Goal: Task Accomplishment & Management: Complete application form

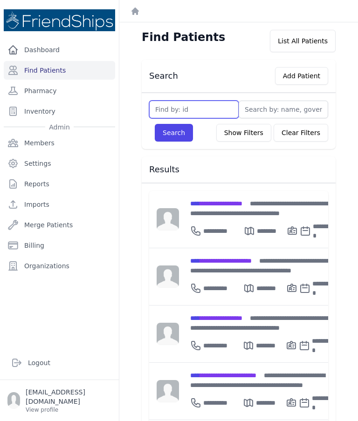
click at [195, 108] on input "text" at bounding box center [193, 110] width 89 height 18
type input "776"
click at [169, 141] on button "Search" at bounding box center [174, 133] width 38 height 18
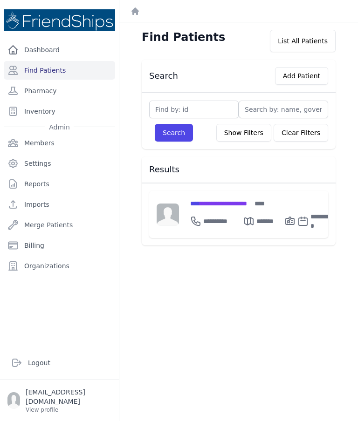
click at [228, 203] on span "**********" at bounding box center [218, 203] width 57 height 7
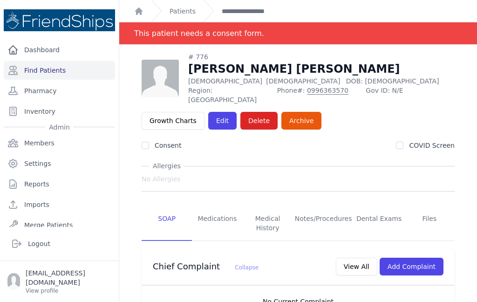
click at [0, 260] on div "Logout" at bounding box center [59, 244] width 119 height 34
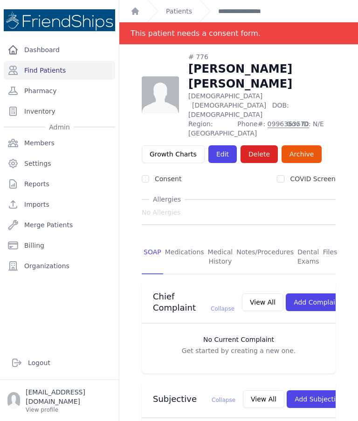
click at [73, 72] on link "Find Patients" at bounding box center [59, 70] width 111 height 19
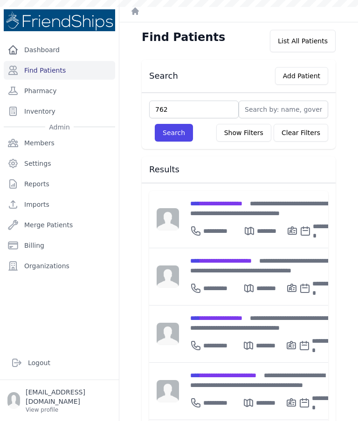
type input "762"
click at [169, 138] on button "Search" at bounding box center [174, 133] width 38 height 18
click at [196, 115] on input "text" at bounding box center [193, 110] width 89 height 18
type input "762"
click at [176, 133] on button "Search" at bounding box center [174, 133] width 38 height 18
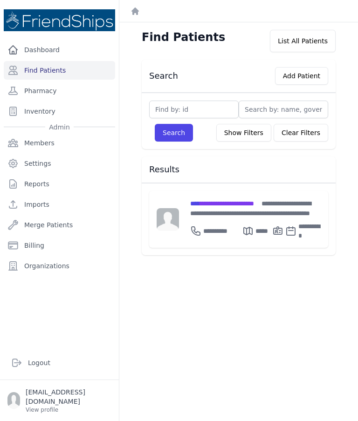
click at [219, 209] on div "**********" at bounding box center [255, 208] width 130 height 20
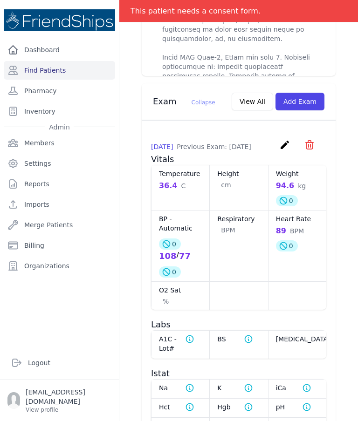
scroll to position [758, 0]
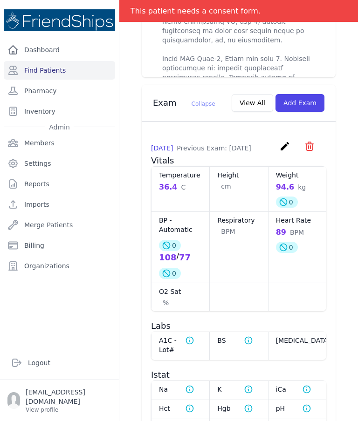
click at [288, 141] on icon "create" at bounding box center [284, 146] width 11 height 11
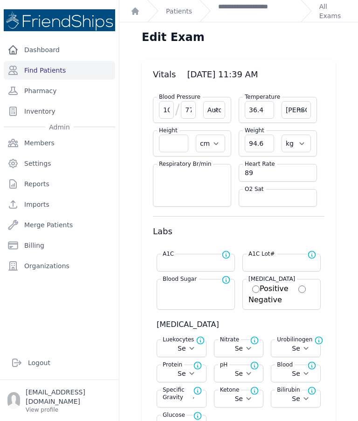
click at [178, 297] on div "Blood Sugar Normal range for Blood Sugar is 100 - 126" at bounding box center [195, 294] width 78 height 31
click at [189, 292] on input "number" at bounding box center [195, 287] width 66 height 9
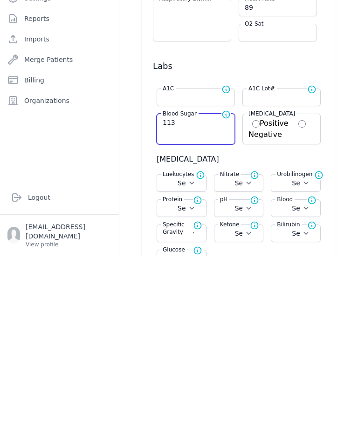
type input "113"
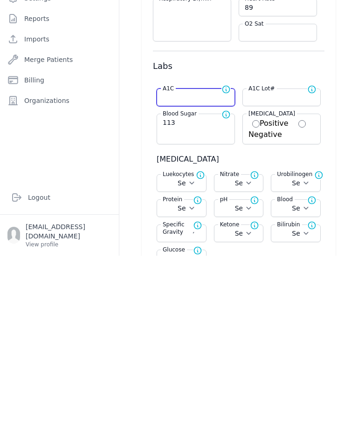
click at [213, 258] on input "number" at bounding box center [195, 262] width 66 height 9
type input "11"
select select "Automatic"
select select "C"
select select "cm"
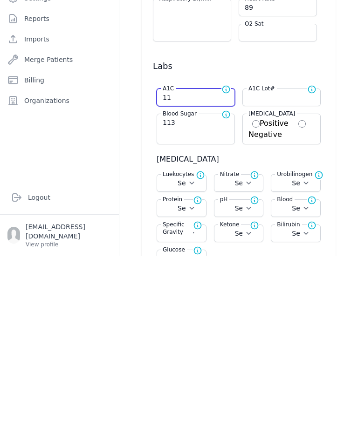
select select "kg"
type input "113.0"
select select
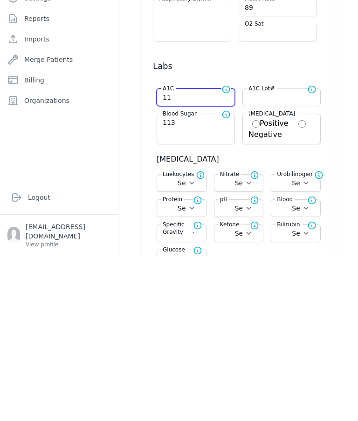
select select
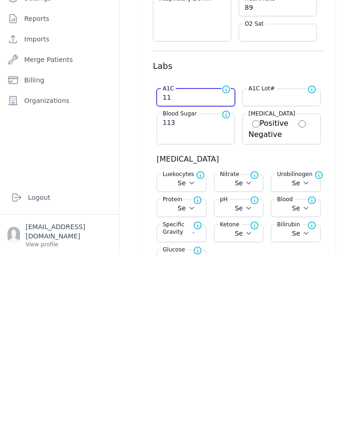
select select
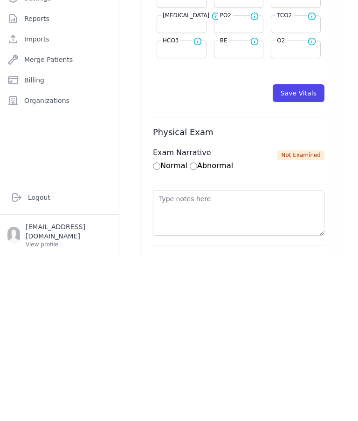
scroll to position [335, 0]
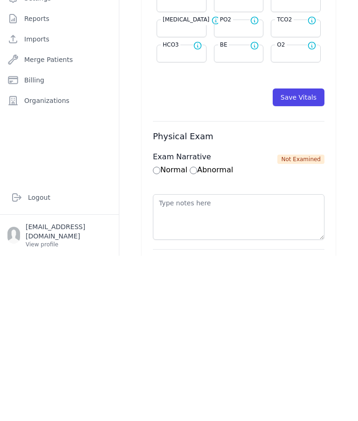
type input "11.1"
click at [301, 254] on button "Save Vitals" at bounding box center [298, 263] width 52 height 18
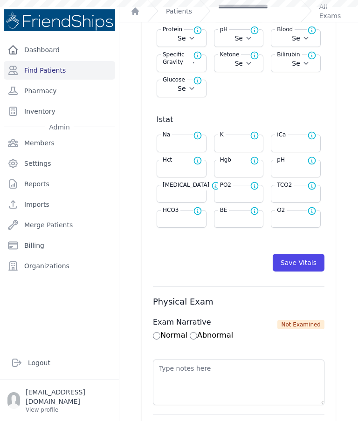
select select "Automatic"
select select "C"
select select "cm"
select select "kg"
select select
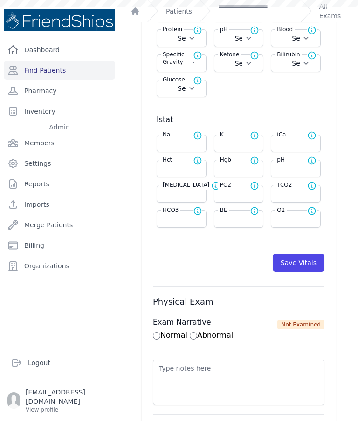
select select
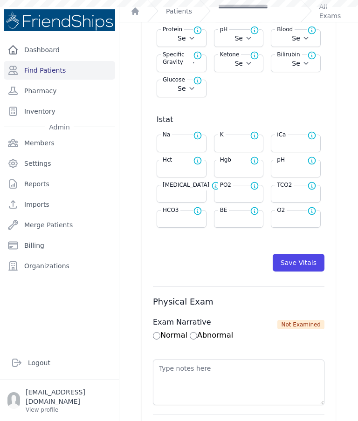
select select
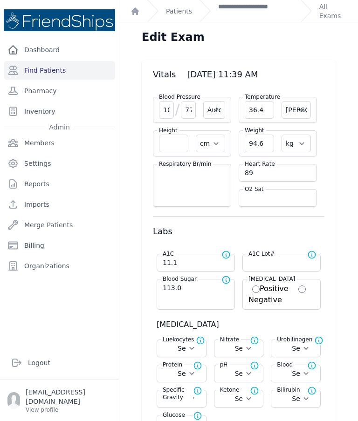
scroll to position [0, 0]
click at [247, 12] on link "**********" at bounding box center [255, 11] width 75 height 19
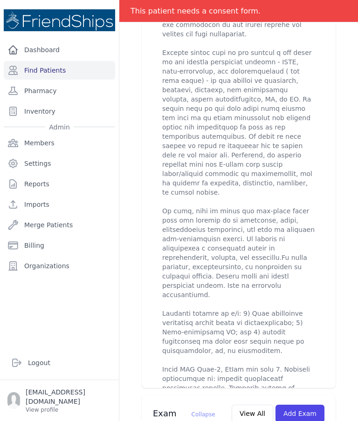
scroll to position [451, 0]
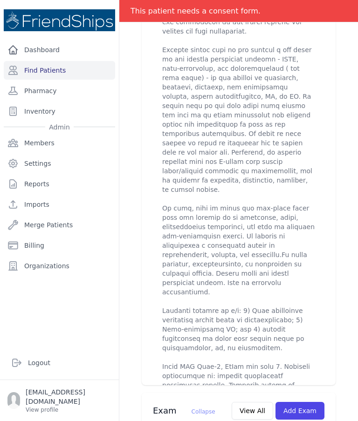
click at [63, 74] on link "Find Patients" at bounding box center [59, 70] width 111 height 19
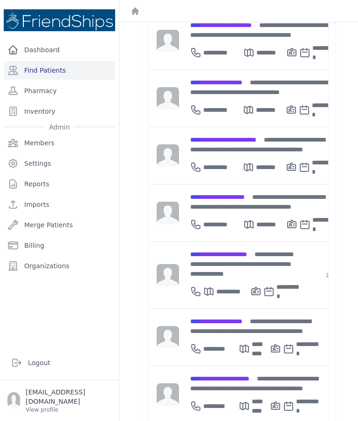
scroll to position [292, 0]
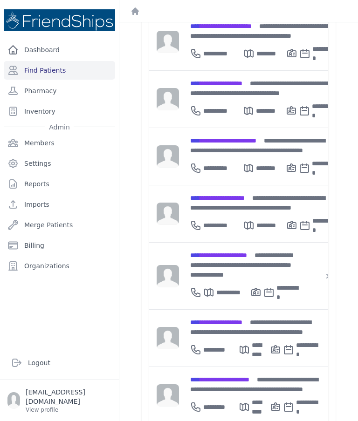
click at [216, 193] on div "**********" at bounding box center [262, 203] width 145 height 20
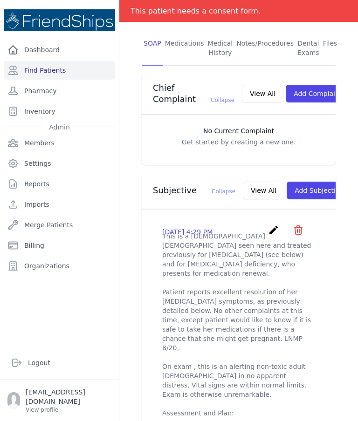
scroll to position [190, 0]
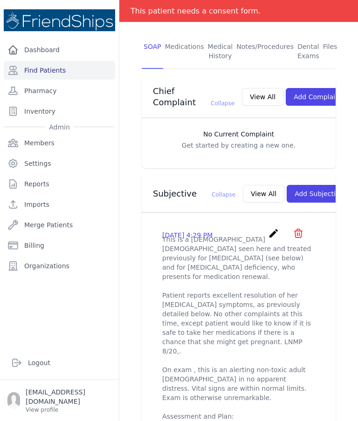
click at [243, 191] on button "View All" at bounding box center [263, 194] width 41 height 18
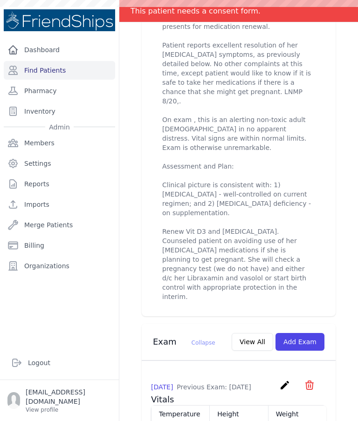
scroll to position [404, 0]
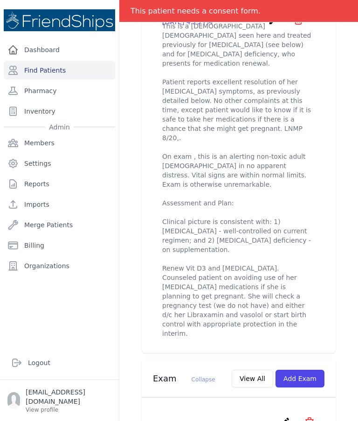
click at [49, 75] on link "Find Patients" at bounding box center [59, 70] width 111 height 19
